Goal: Complete application form

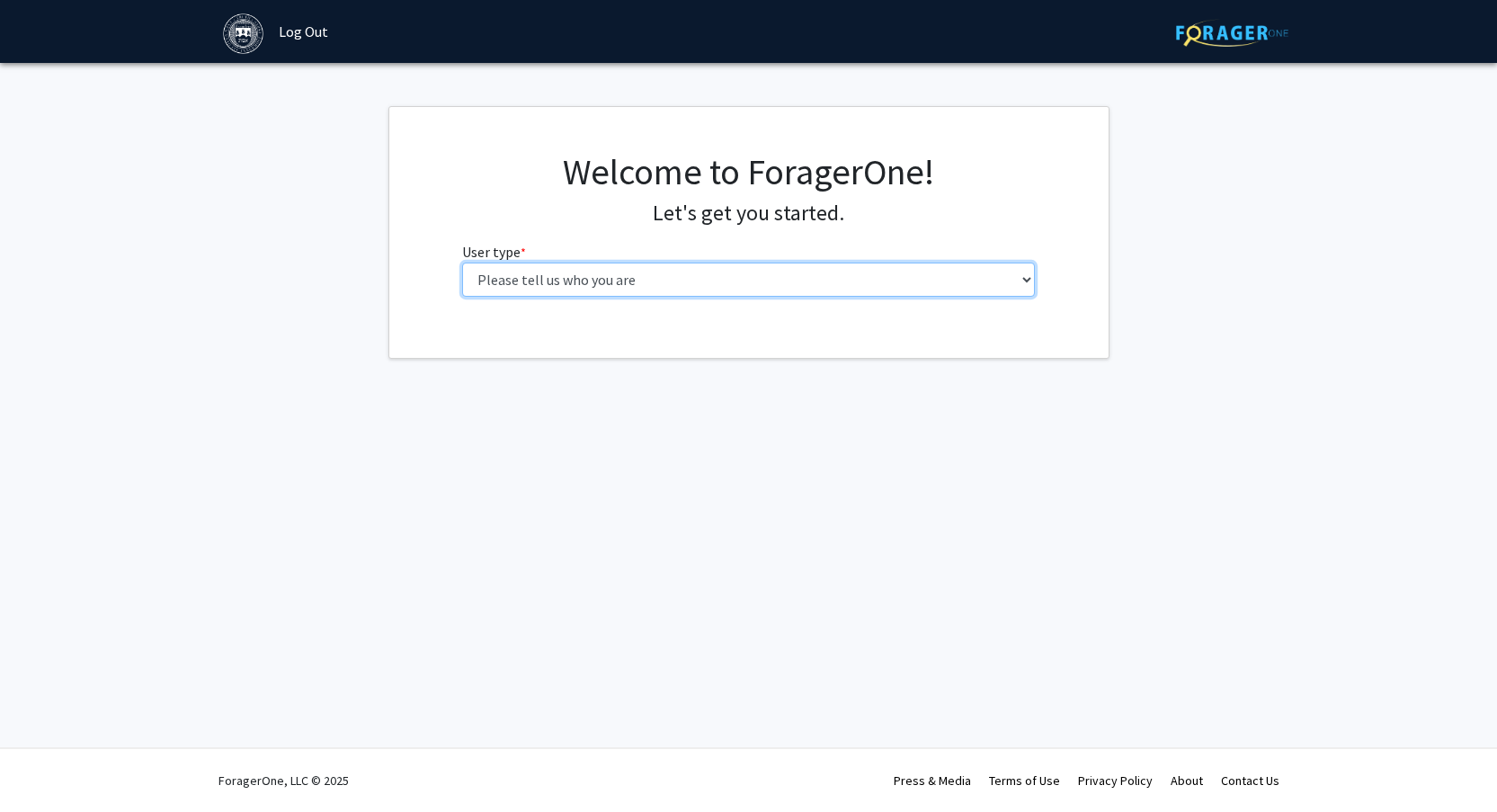
click at [831, 278] on select "Please tell us who you are Undergraduate Student Master's Student Doctoral Cand…" at bounding box center [748, 279] width 573 height 34
select select "1: undergrad"
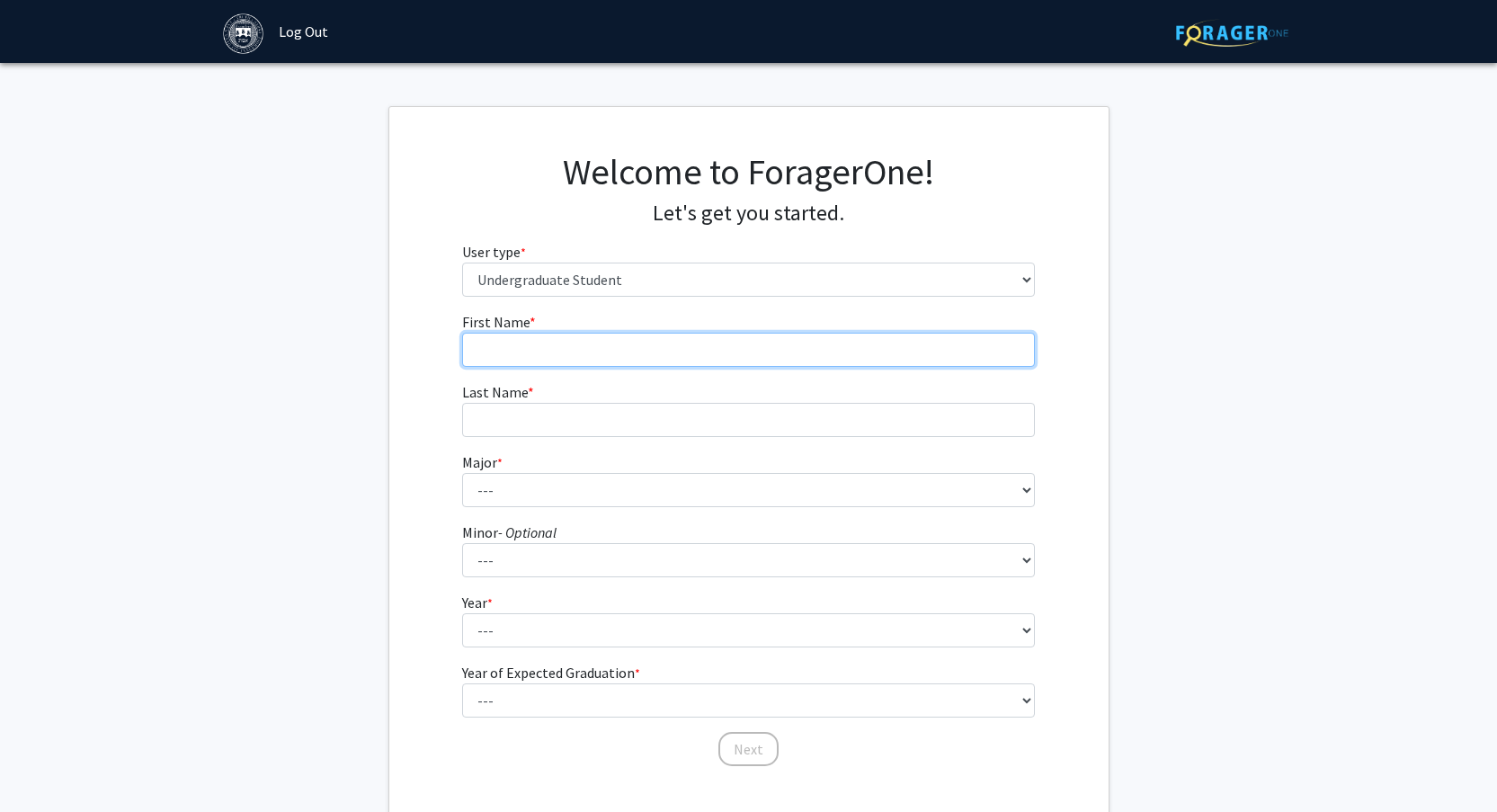
click at [717, 350] on input "First Name * required" at bounding box center [748, 349] width 573 height 34
type input "[PERSON_NAME]"
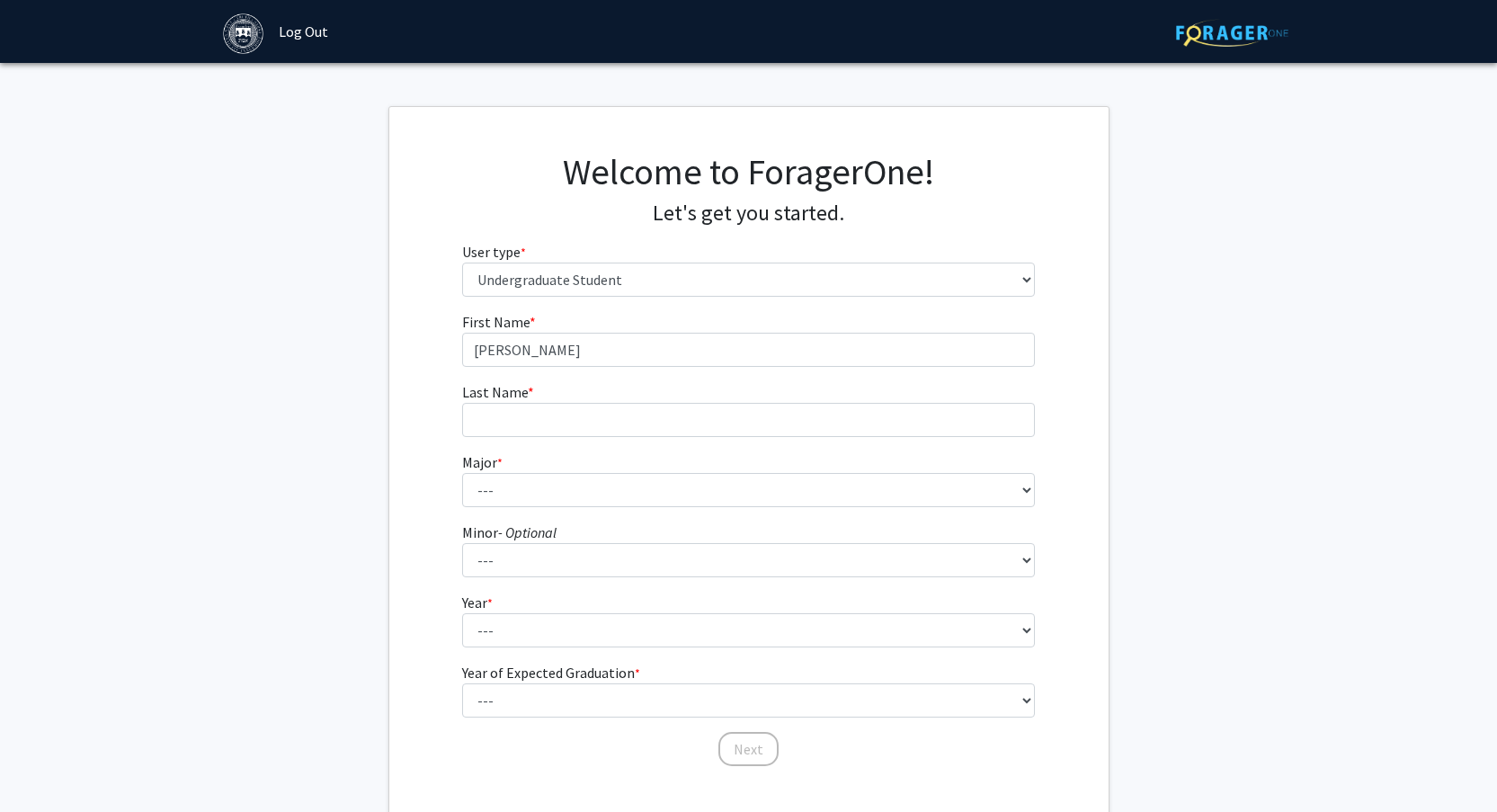
click at [623, 438] on form "First Name * required [PERSON_NAME] Last Name * required Major * required --- A…" at bounding box center [748, 529] width 573 height 438
click at [608, 424] on input "Last Name * required" at bounding box center [748, 419] width 573 height 34
type input "[PERSON_NAME]"
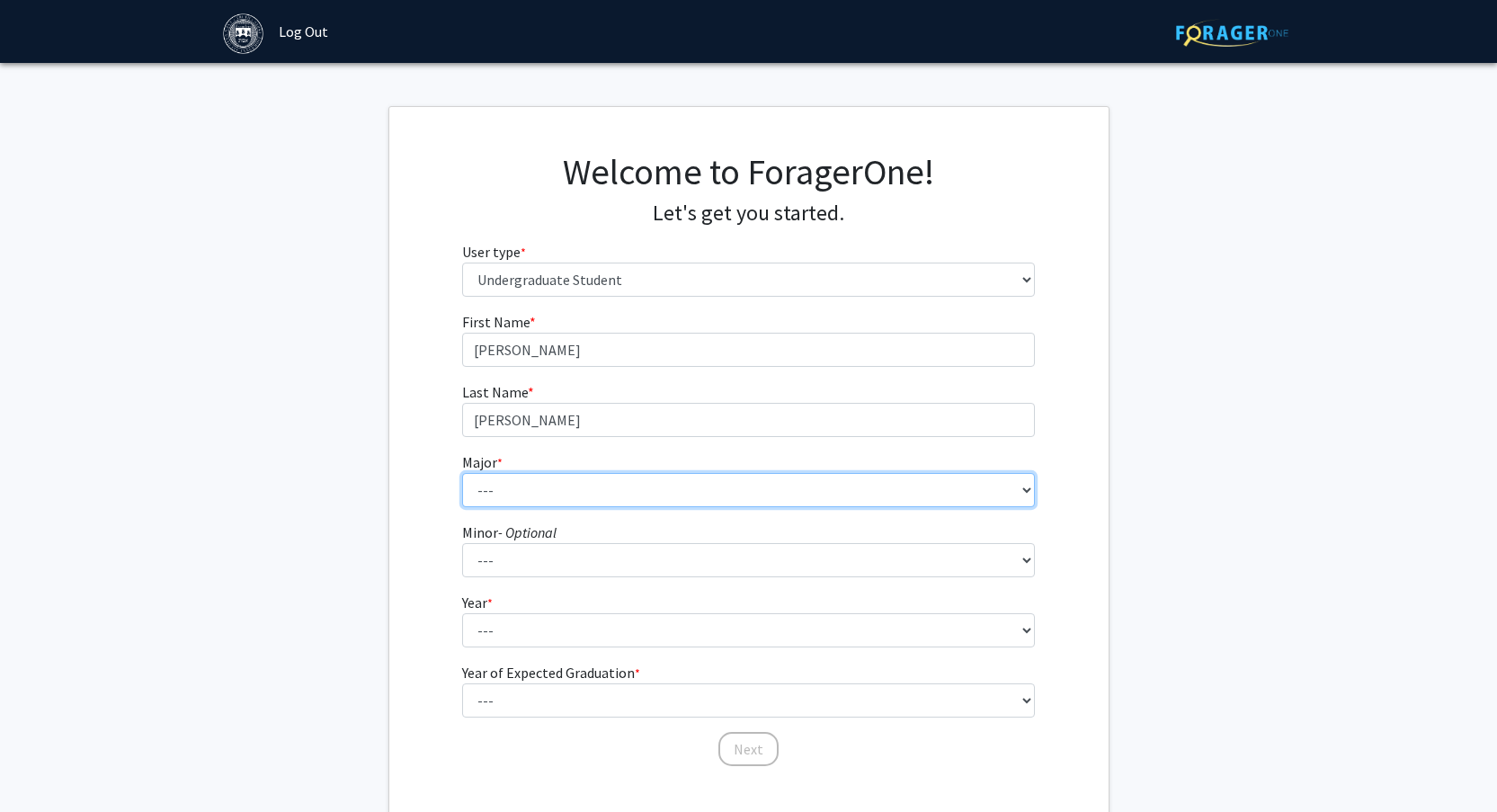
click at [575, 492] on select "--- African and African American Studies American Studies Anthropology Applied …" at bounding box center [748, 489] width 573 height 34
select select "8: 574"
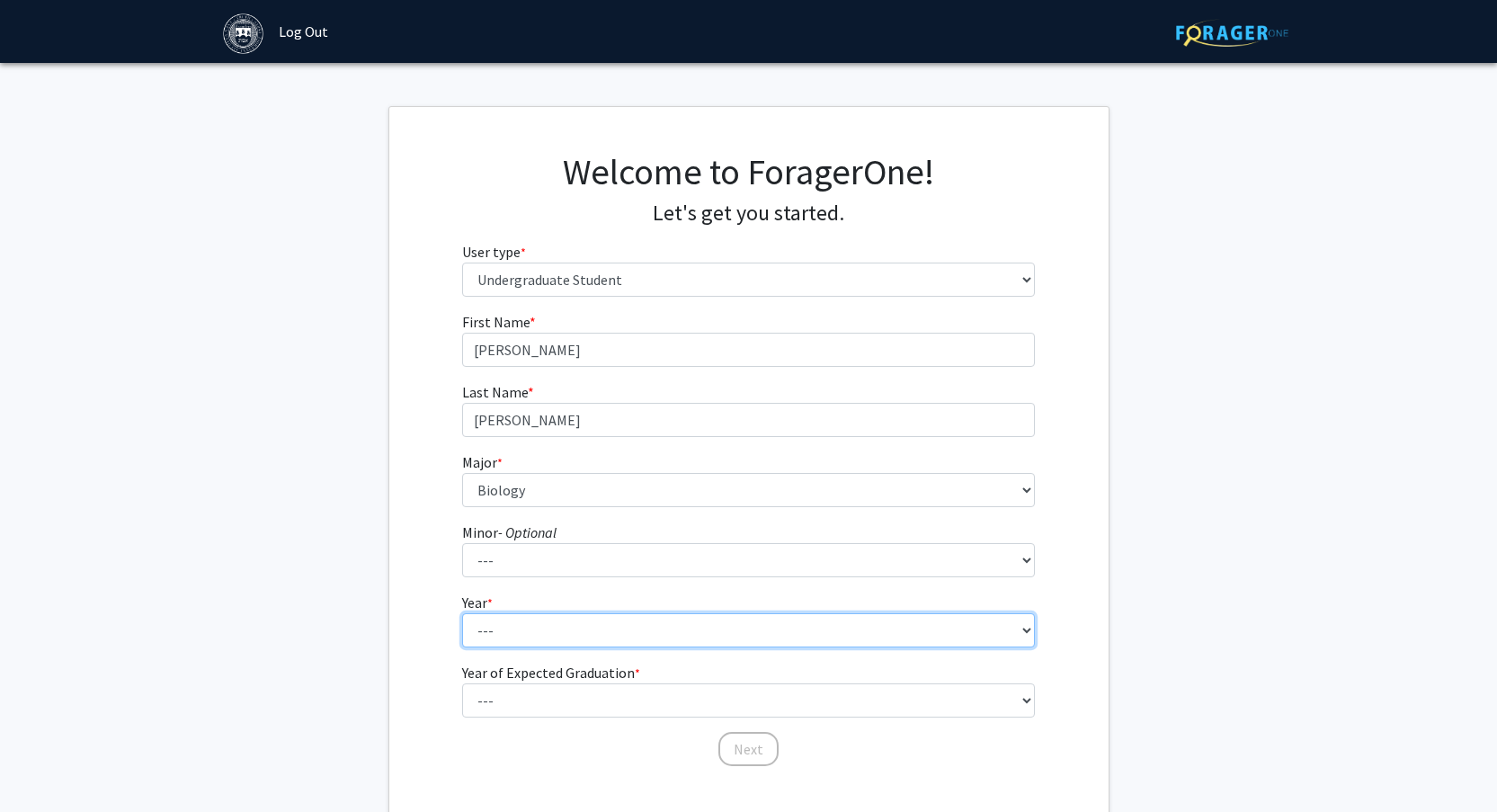
click at [569, 638] on select "--- First-year Sophomore Junior Senior Postbaccalaureate Certificate" at bounding box center [748, 629] width 573 height 34
select select "2: sophomore"
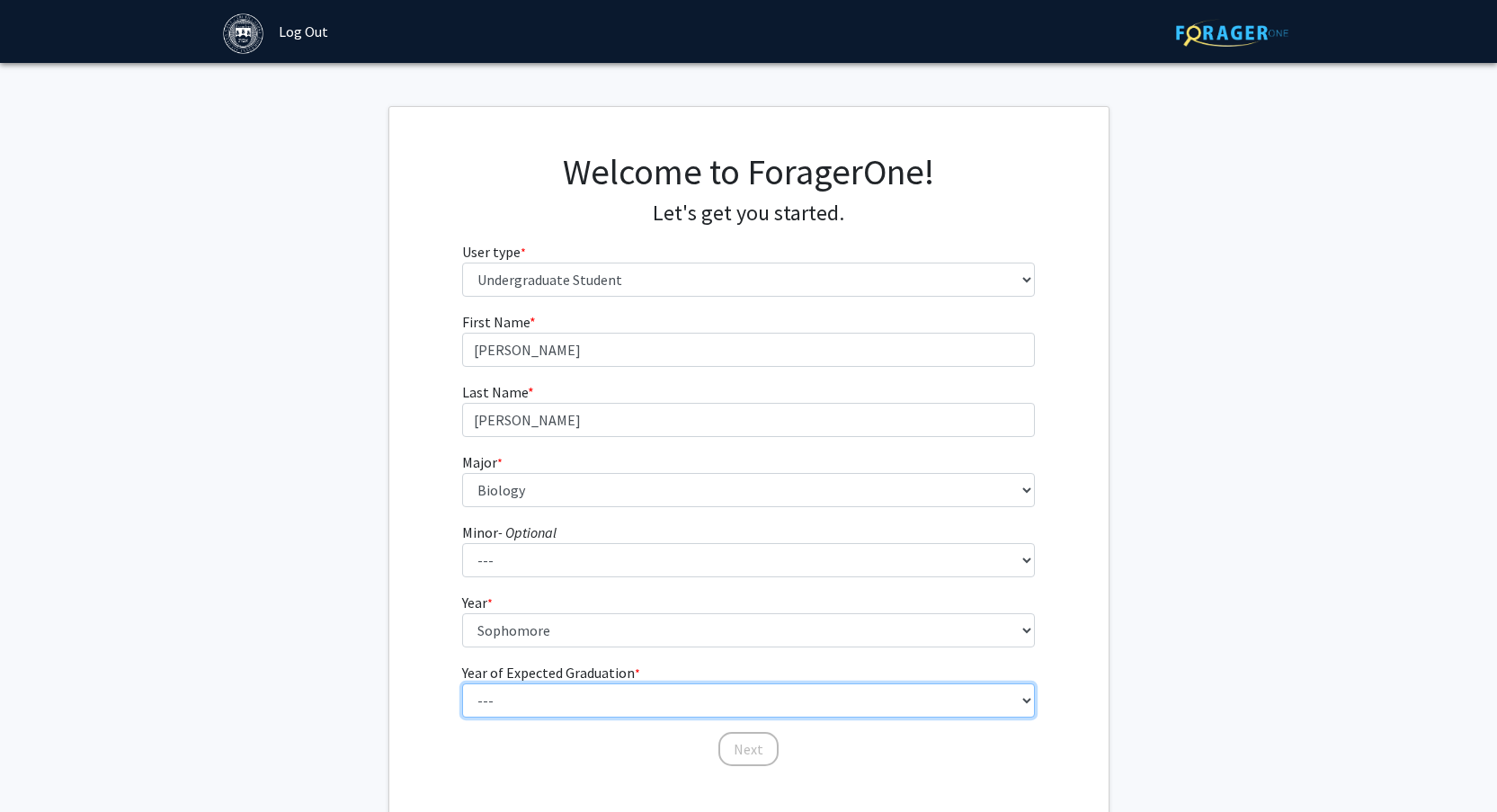
click at [554, 703] on select "--- 2025 2026 2027 2028 2029 2030 2031 2032 2033 2034" at bounding box center [748, 700] width 573 height 34
select select "4: 2028"
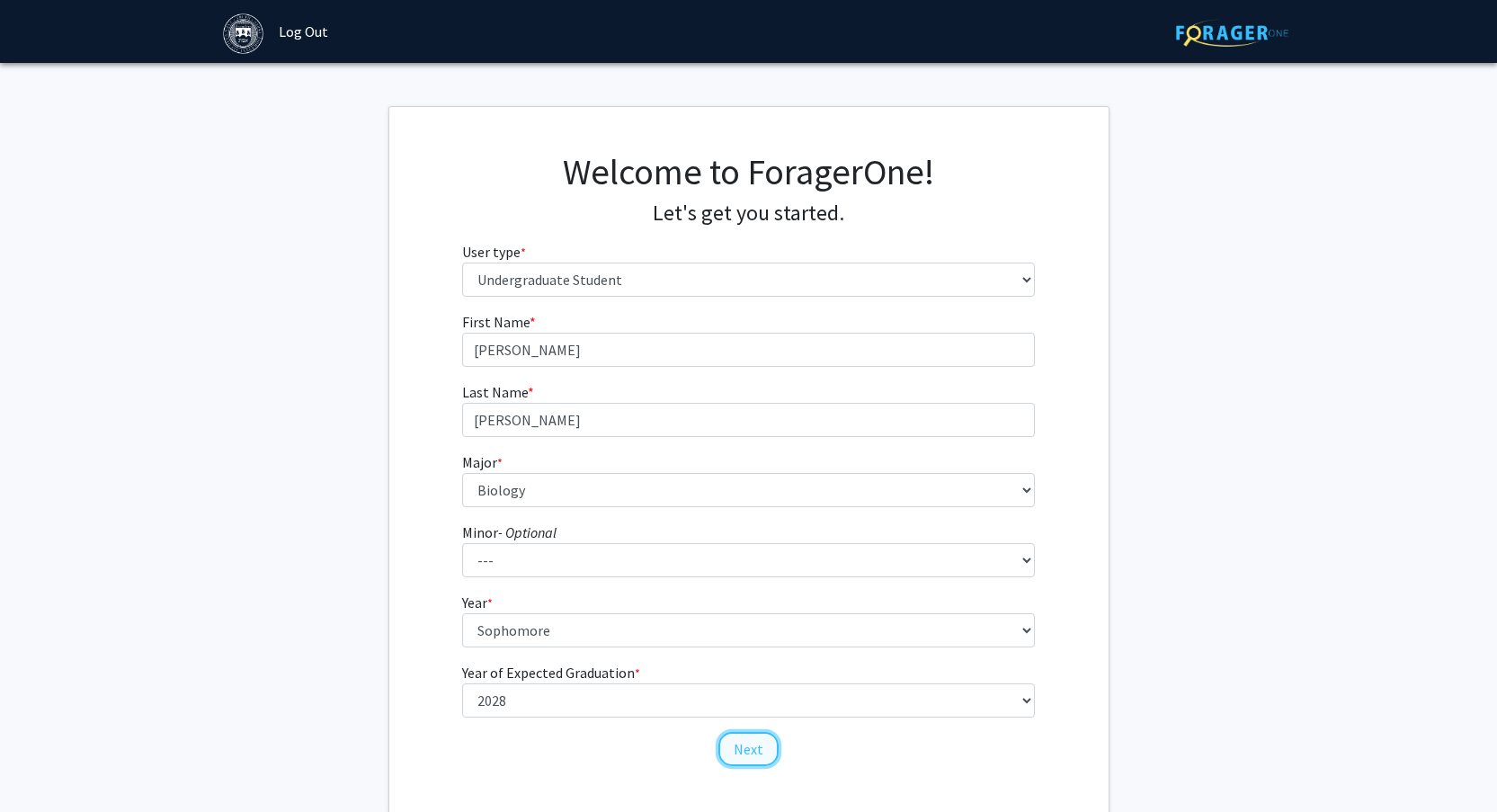
click at [744, 748] on button "Next" at bounding box center [748, 748] width 60 height 34
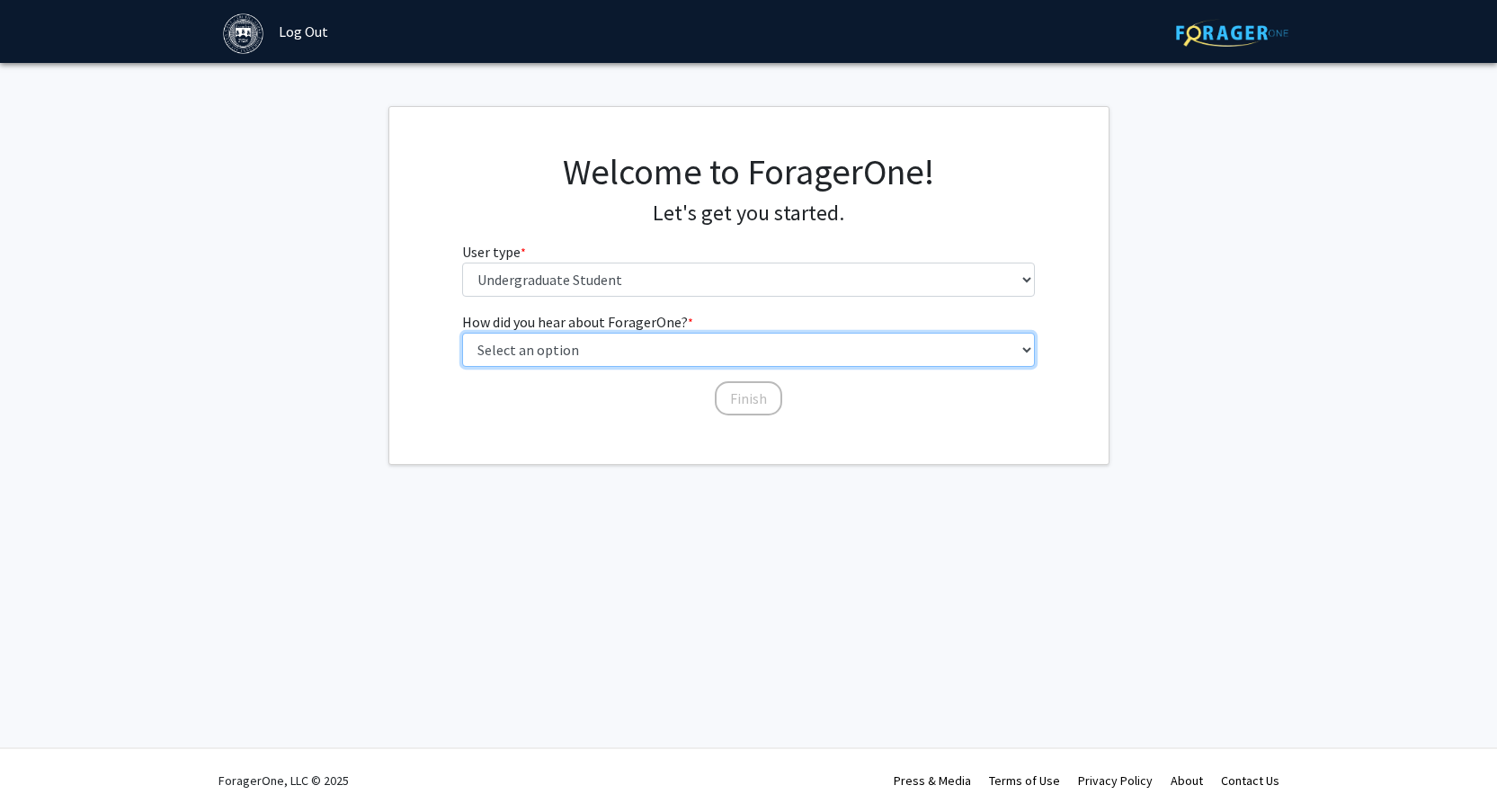
click at [703, 353] on select "Select an option Peer/student recommendation Faculty/staff recommendation Unive…" at bounding box center [748, 349] width 573 height 34
click at [705, 347] on select "Select an option Peer/student recommendation Faculty/staff recommendation Unive…" at bounding box center [748, 349] width 573 height 34
select select "3: university_website"
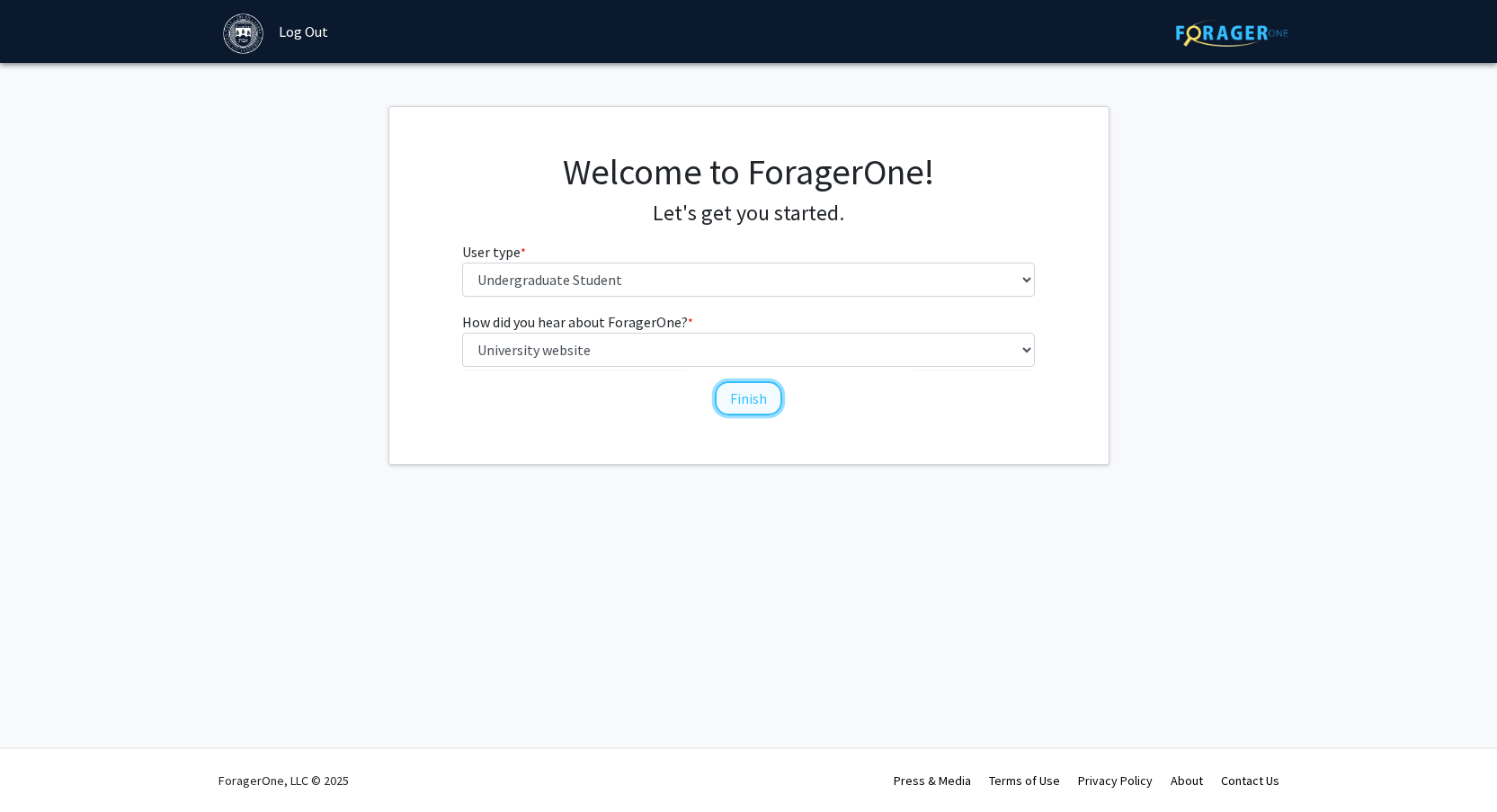
click at [742, 395] on button "Finish" at bounding box center [748, 398] width 68 height 34
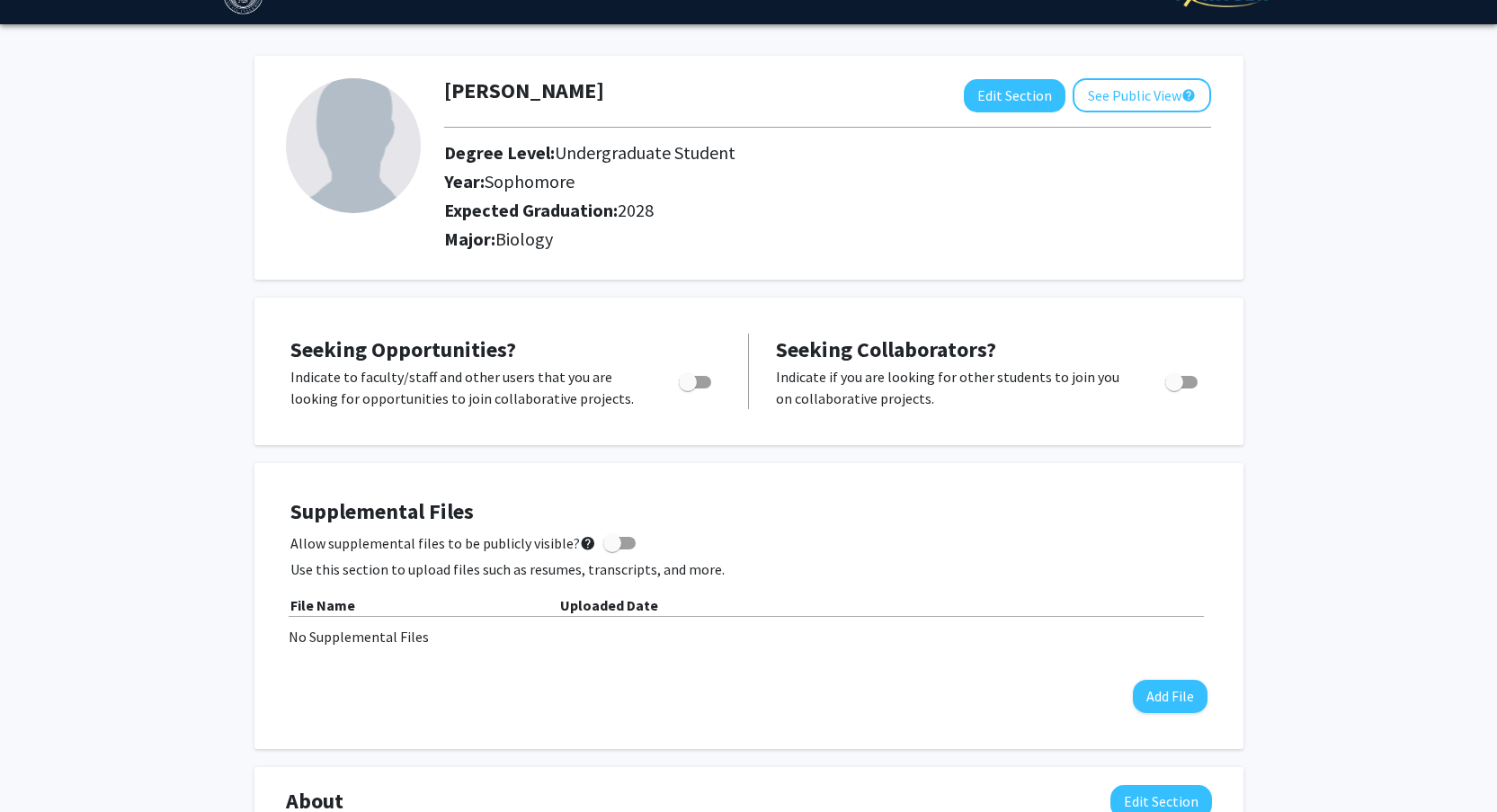
scroll to position [18, 0]
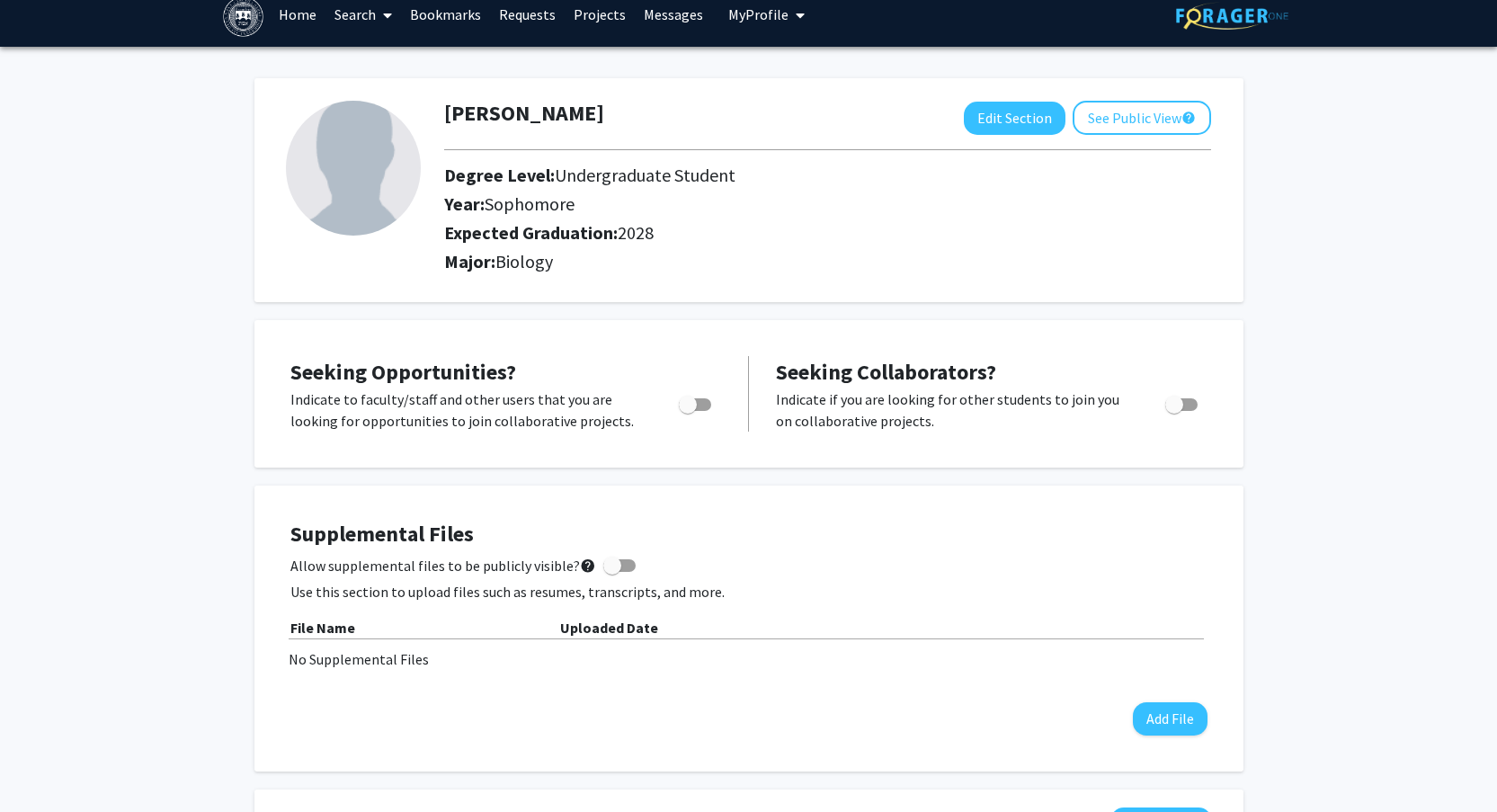
click at [688, 402] on span "Toggle" at bounding box center [687, 404] width 18 height 18
click at [688, 411] on input "Are you actively seeking opportunities?" at bounding box center [687, 411] width 1 height 1
checkbox input "true"
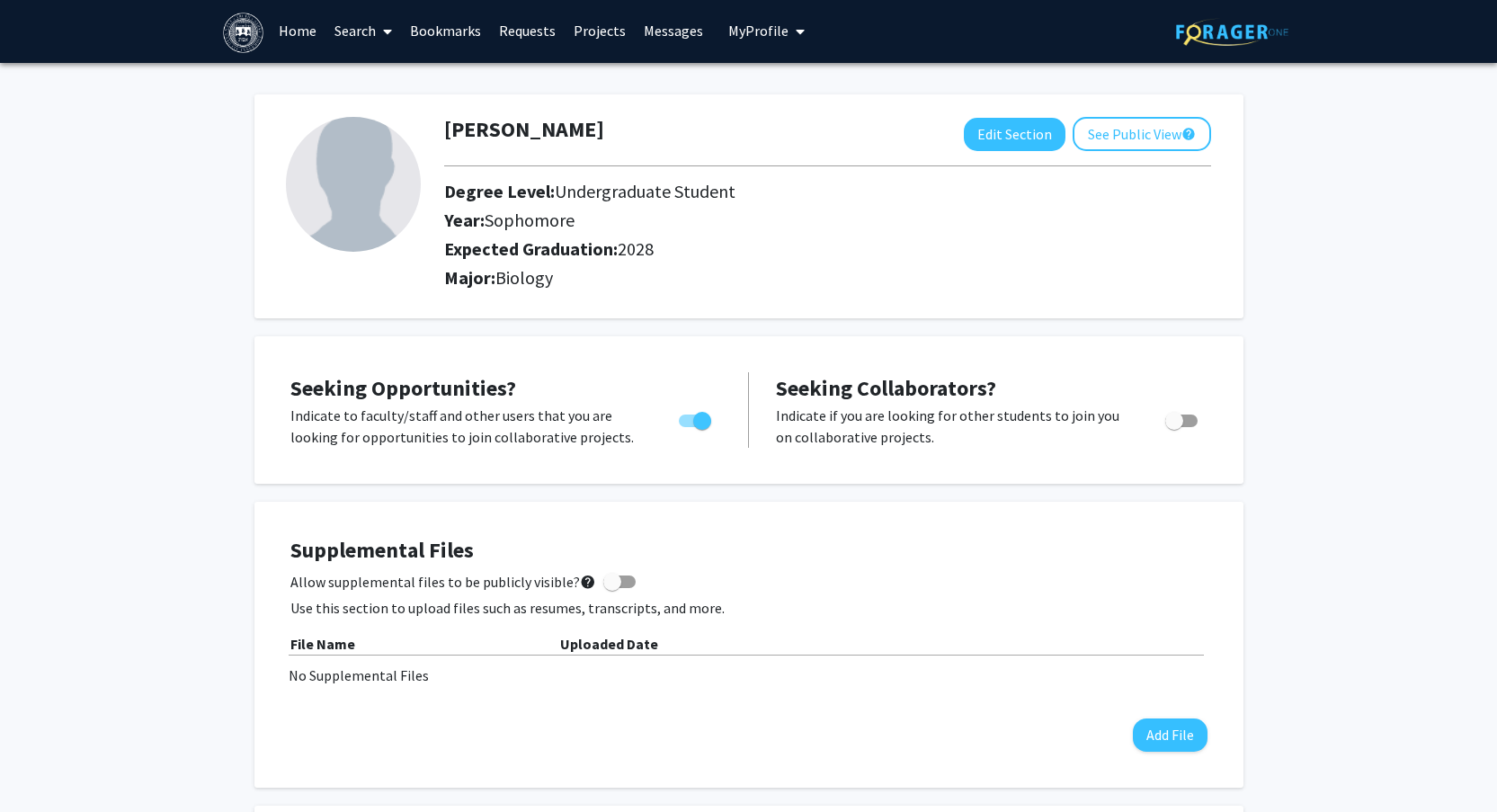
scroll to position [0, 0]
